Goal: Transaction & Acquisition: Purchase product/service

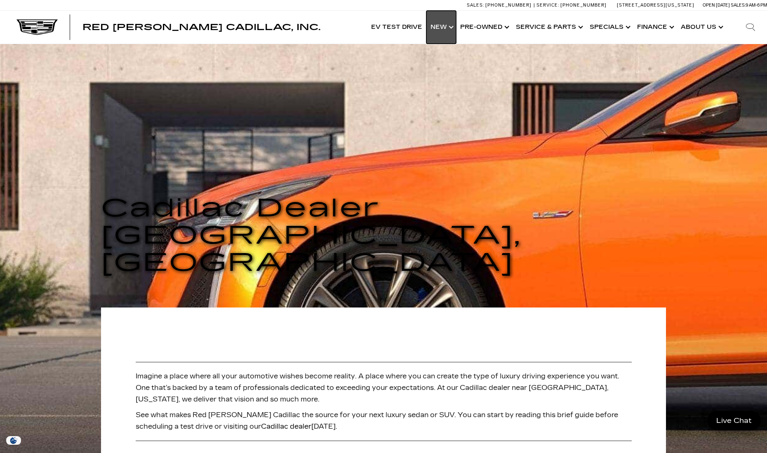
click at [451, 32] on link "Show New" at bounding box center [441, 27] width 30 height 33
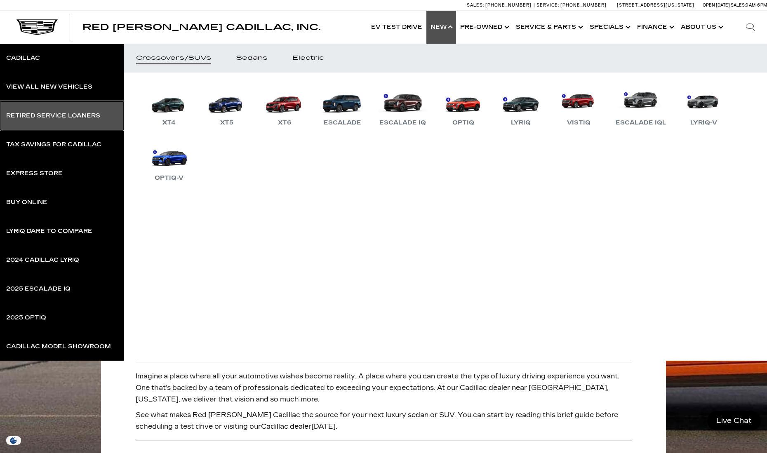
click at [69, 113] on div "Retired Service Loaners" at bounding box center [53, 116] width 94 height 6
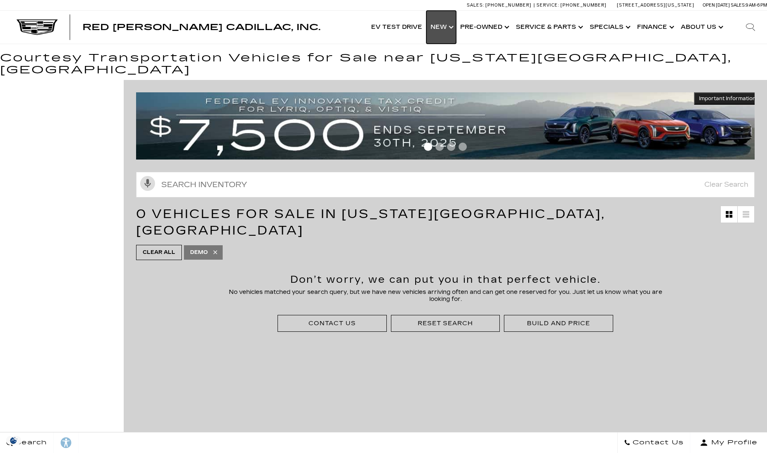
click at [439, 30] on link "Show New" at bounding box center [441, 27] width 30 height 33
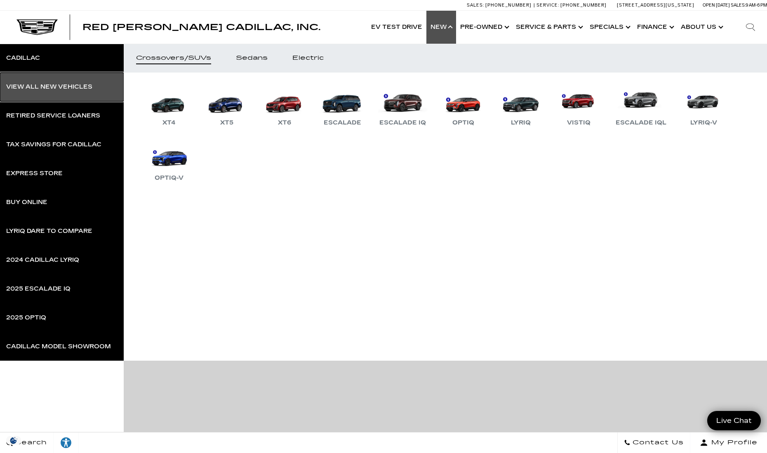
click at [74, 91] on link "View All New Vehicles" at bounding box center [62, 87] width 124 height 29
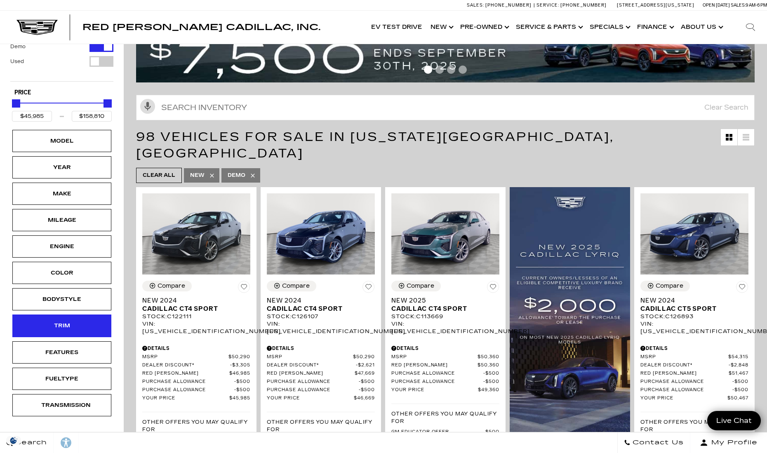
scroll to position [165, 0]
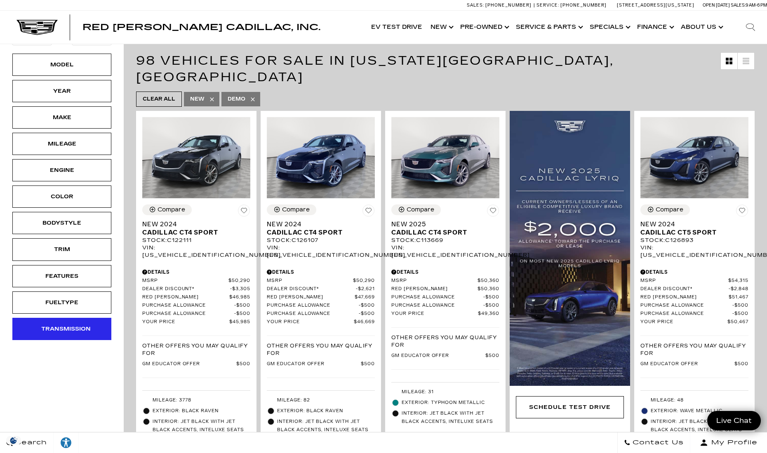
click at [70, 324] on div "Transmission" at bounding box center [61, 328] width 41 height 9
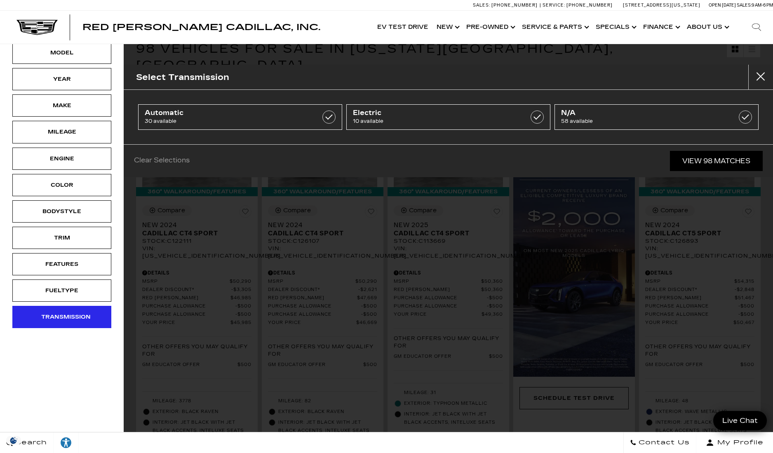
click at [70, 320] on div "Transmission" at bounding box center [61, 316] width 41 height 9
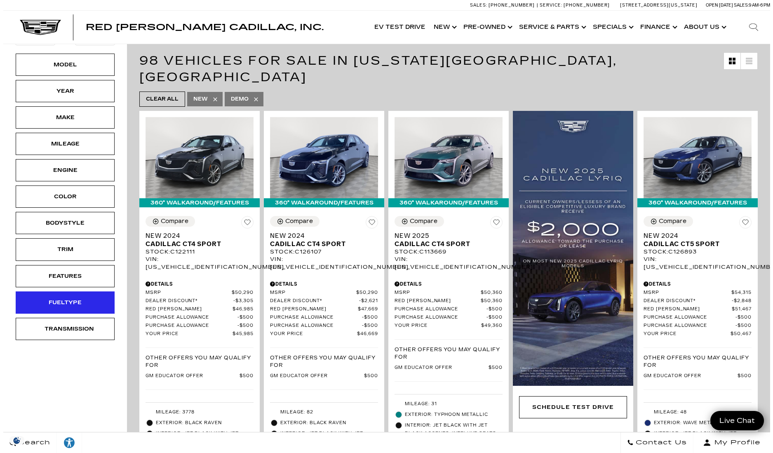
scroll to position [0, 0]
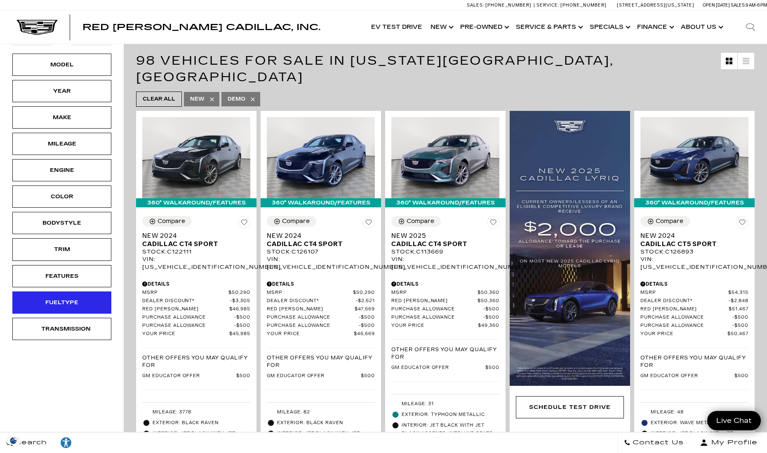
click at [71, 296] on div "Fueltype" at bounding box center [61, 302] width 99 height 22
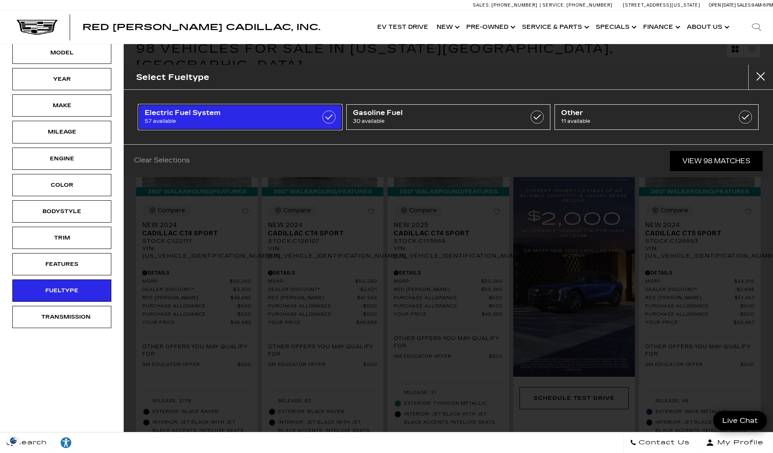
click at [259, 106] on link "Electric Fuel System 57 available" at bounding box center [240, 117] width 204 height 26
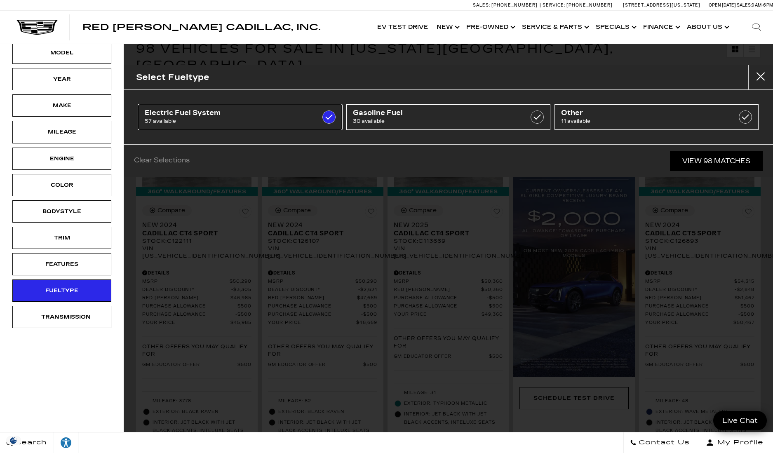
type input "$54,990"
type input "$152,485"
checkbox input "true"
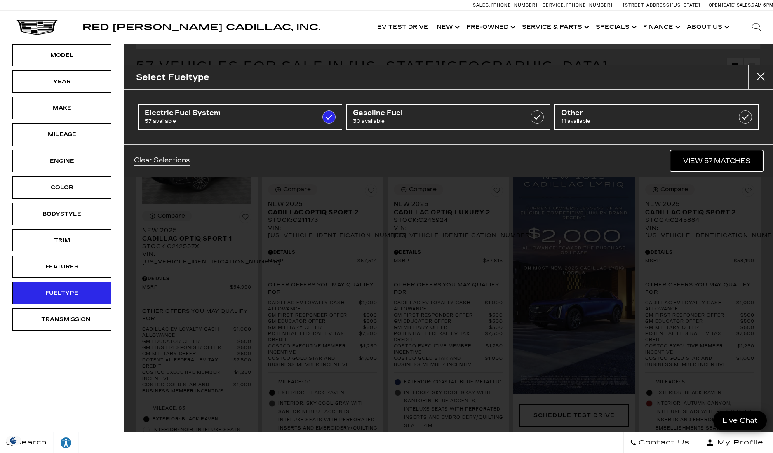
click at [742, 162] on link "View 57 Matches" at bounding box center [717, 161] width 92 height 20
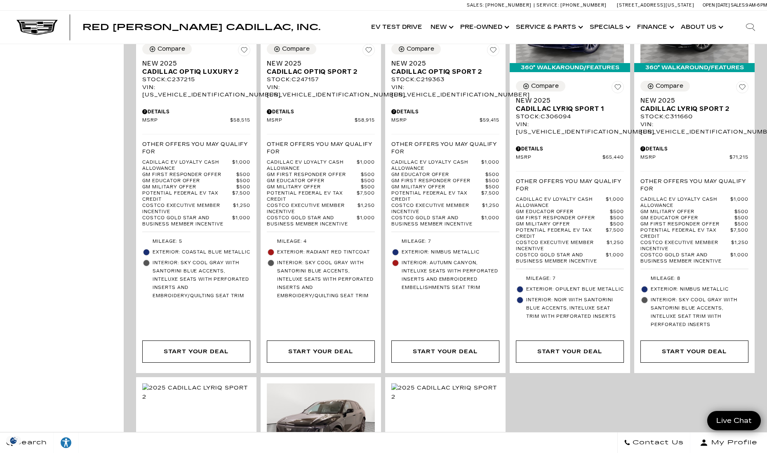
scroll to position [1236, 0]
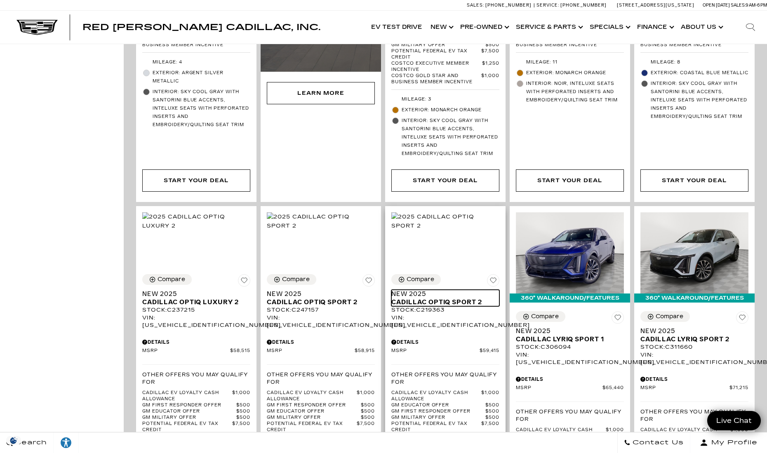
click at [476, 298] on span "Cadillac OPTIQ Sport 2" at bounding box center [442, 302] width 102 height 8
